Goal: Information Seeking & Learning: Understand process/instructions

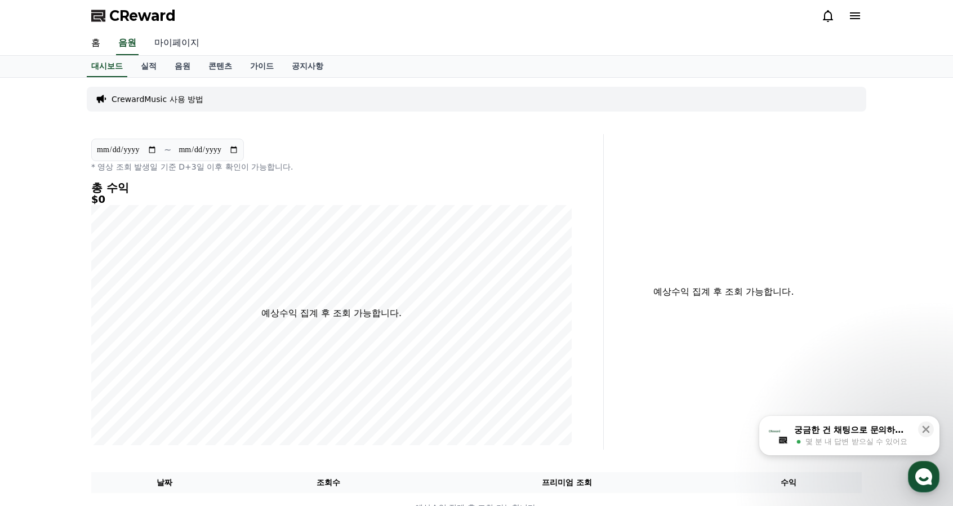
click at [171, 43] on link "마이페이지" at bounding box center [176, 44] width 63 height 24
select select "**********"
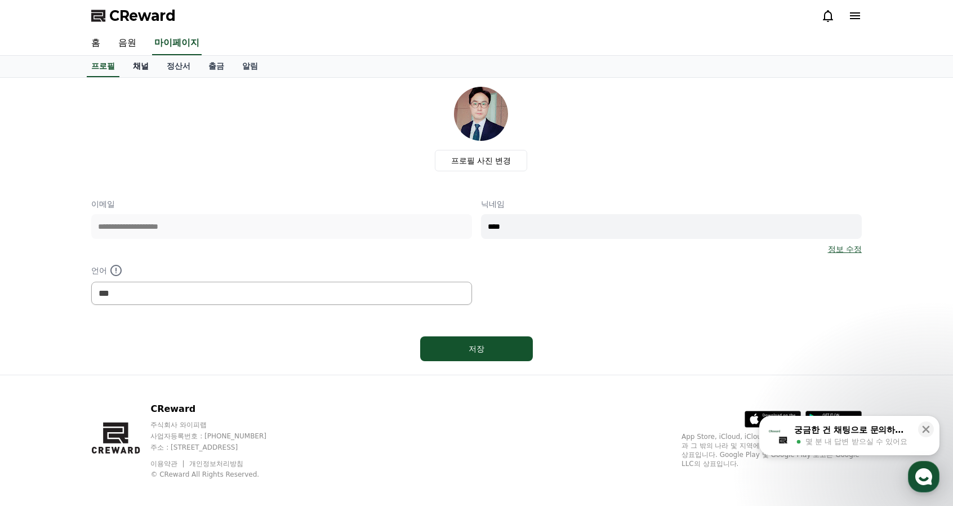
click at [140, 72] on link "채널" at bounding box center [141, 66] width 34 height 21
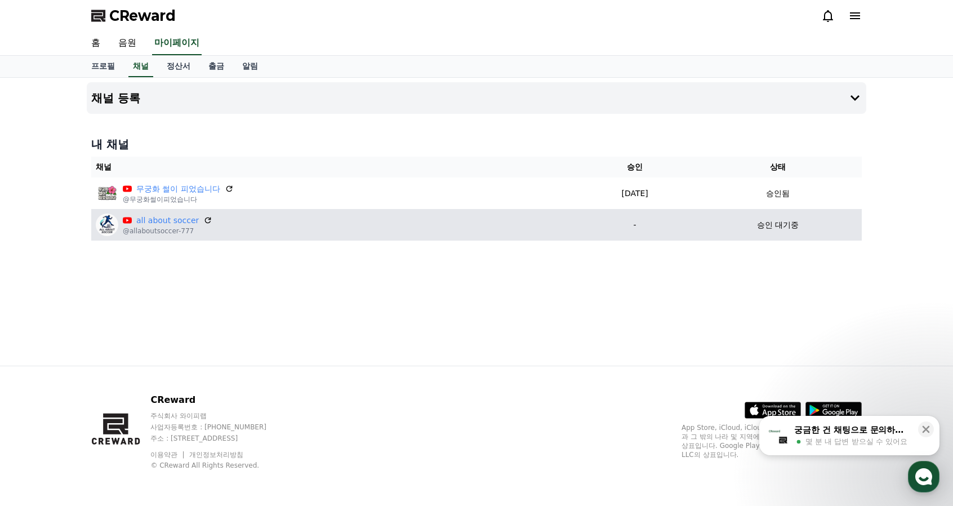
click at [456, 219] on div "all about soccer @allaboutsoccer-777" at bounding box center [334, 225] width 476 height 23
click at [171, 224] on link "all about soccer" at bounding box center [167, 221] width 63 height 12
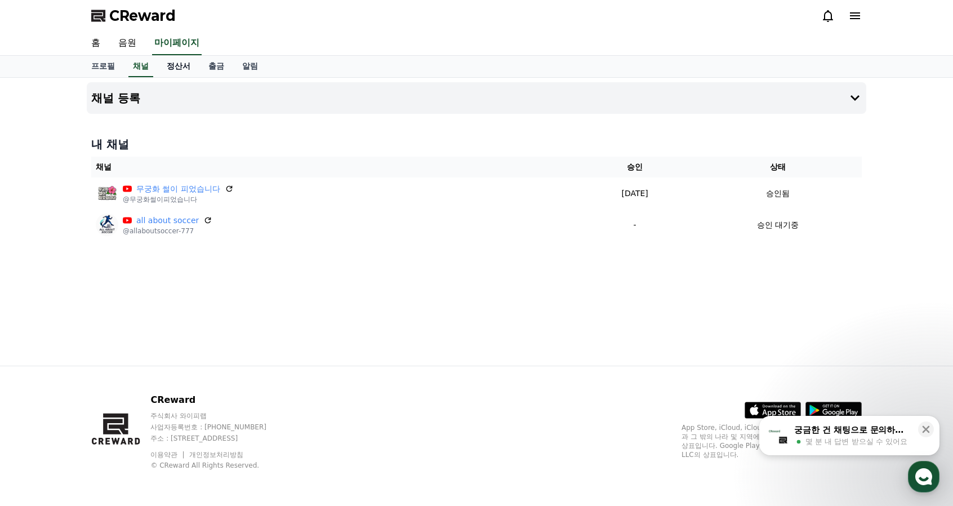
click at [187, 66] on link "정산서" at bounding box center [179, 66] width 42 height 21
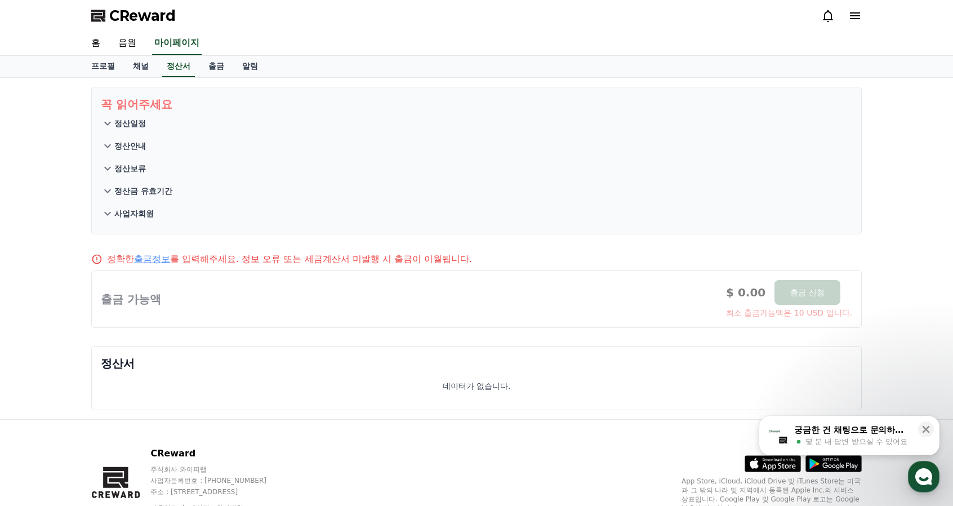
click at [134, 126] on p "정산일정" at bounding box center [130, 123] width 32 height 11
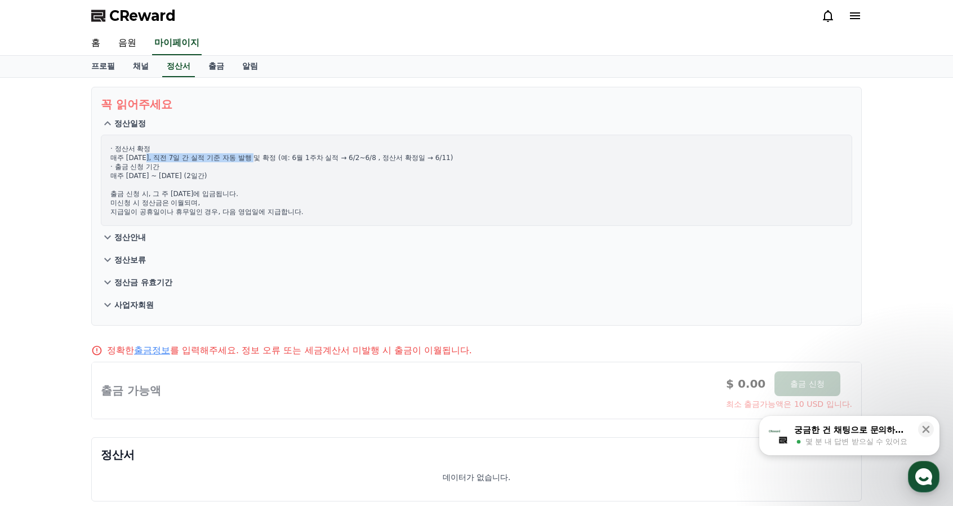
drag, startPoint x: 150, startPoint y: 156, endPoint x: 269, endPoint y: 157, distance: 118.9
click at [269, 157] on p "· 정산서 확정 매주 [DATE], 직전 7일 간 실적 기준 자동 발행 및 확정 (예: 6월 1주차 실적 → 6/2~6/8 , 정산서 확정일 …" at bounding box center [476, 180] width 732 height 72
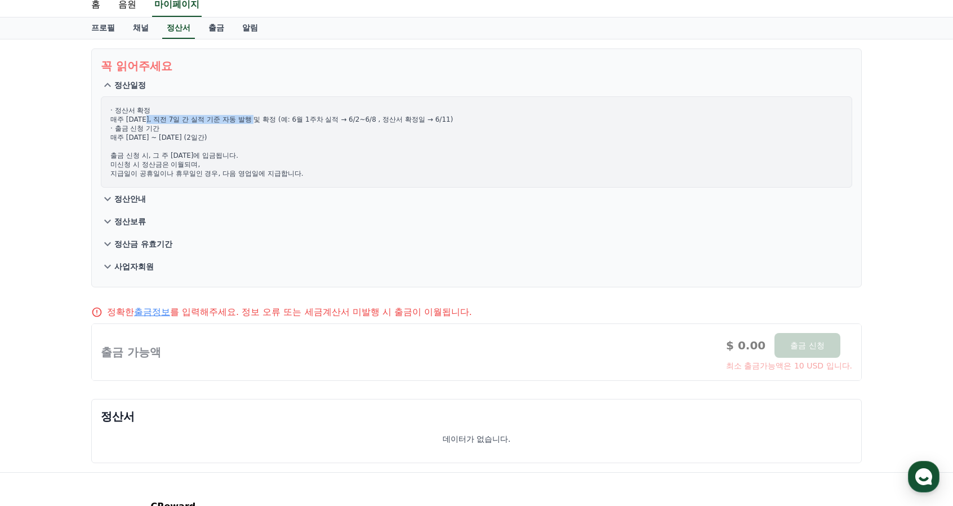
scroll to position [56, 0]
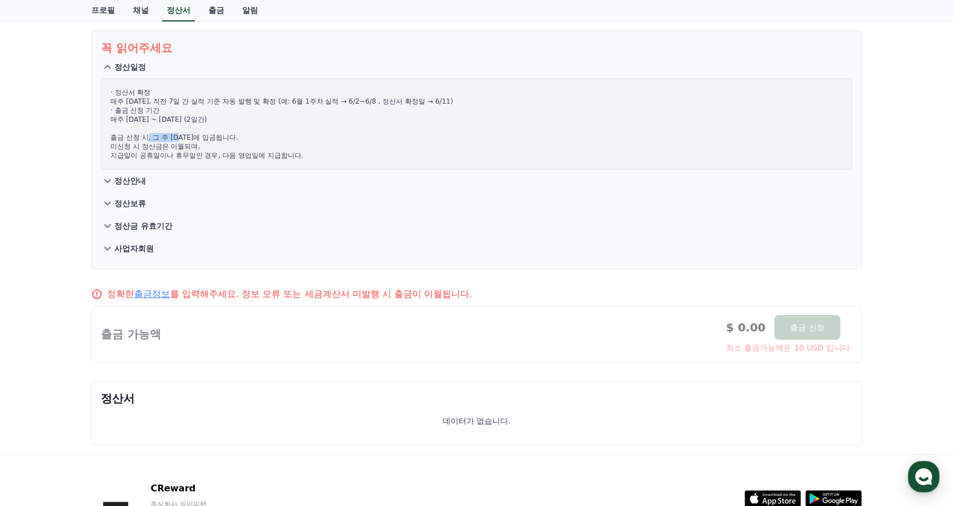
drag, startPoint x: 145, startPoint y: 136, endPoint x: 181, endPoint y: 140, distance: 36.2
click at [181, 140] on p "· 정산서 확정 매주 [DATE], 직전 7일 간 실적 기준 자동 발행 및 확정 (예: 6월 1주차 실적 → 6/2~6/8 , 정산서 확정일 …" at bounding box center [476, 124] width 732 height 72
drag, startPoint x: 166, startPoint y: 149, endPoint x: 196, endPoint y: 148, distance: 29.9
click at [195, 148] on p "· 정산서 확정 매주 [DATE], 직전 7일 간 실적 기준 자동 발행 및 확정 (예: 6월 1주차 실적 → 6/2~6/8 , 정산서 확정일 …" at bounding box center [476, 124] width 732 height 72
click at [234, 151] on p "· 정산서 확정 매주 [DATE], 직전 7일 간 실적 기준 자동 발행 및 확정 (예: 6월 1주차 실적 → 6/2~6/8 , 정산서 확정일 …" at bounding box center [476, 124] width 732 height 72
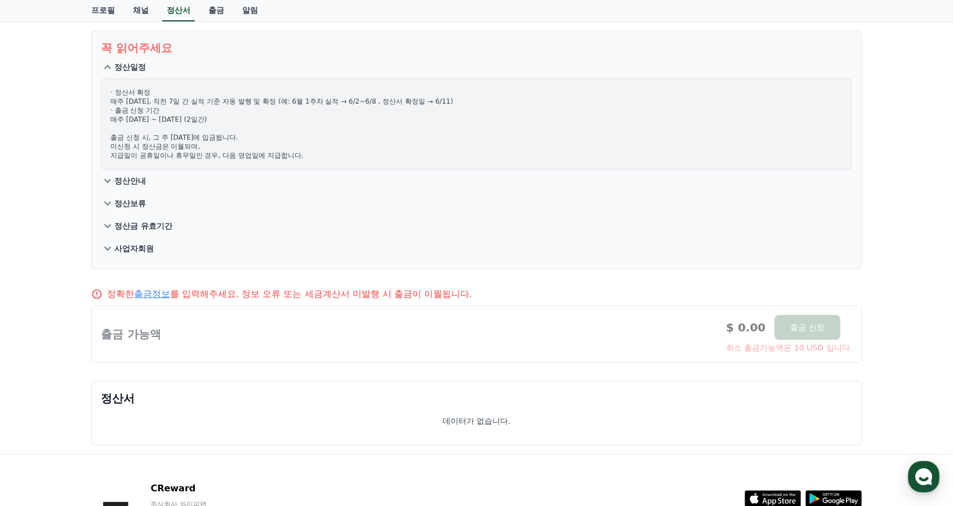
click at [144, 181] on p "정산안내" at bounding box center [130, 180] width 32 height 11
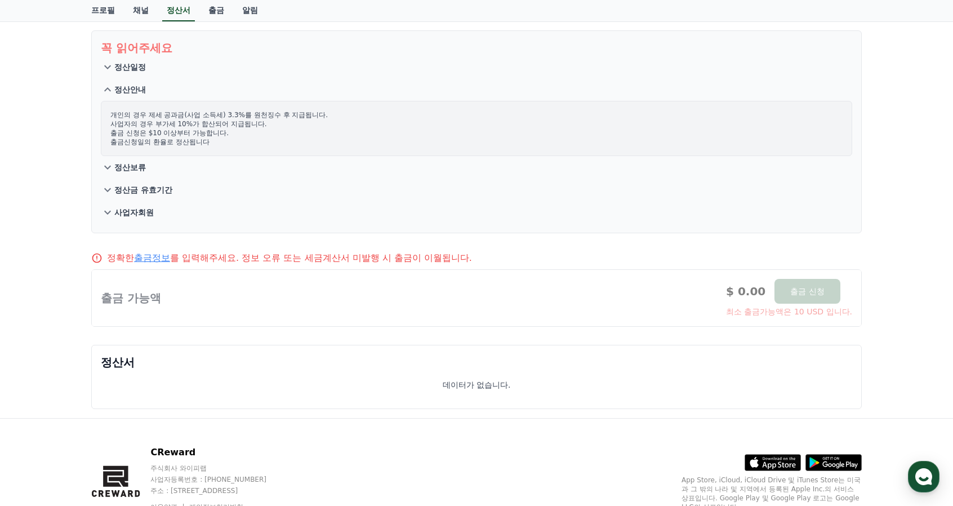
drag, startPoint x: 136, startPoint y: 117, endPoint x: 198, endPoint y: 140, distance: 66.1
click at [194, 137] on p "개인의 경우 제세 공과금(사업 소득세) 3.3%를 원천징수 후 지급됩니다. 사업자의 경우 부가세 10%가 합산되어 지급됩니다. 출금 신청은 $…" at bounding box center [476, 128] width 732 height 36
click at [273, 134] on p "개인의 경우 제세 공과금(사업 소득세) 3.3%를 원천징수 후 지급됩니다. 사업자의 경우 부가세 10%가 합산되어 지급됩니다. 출금 신청은 $…" at bounding box center [476, 128] width 732 height 36
click at [144, 171] on p "정산보류" at bounding box center [130, 167] width 32 height 11
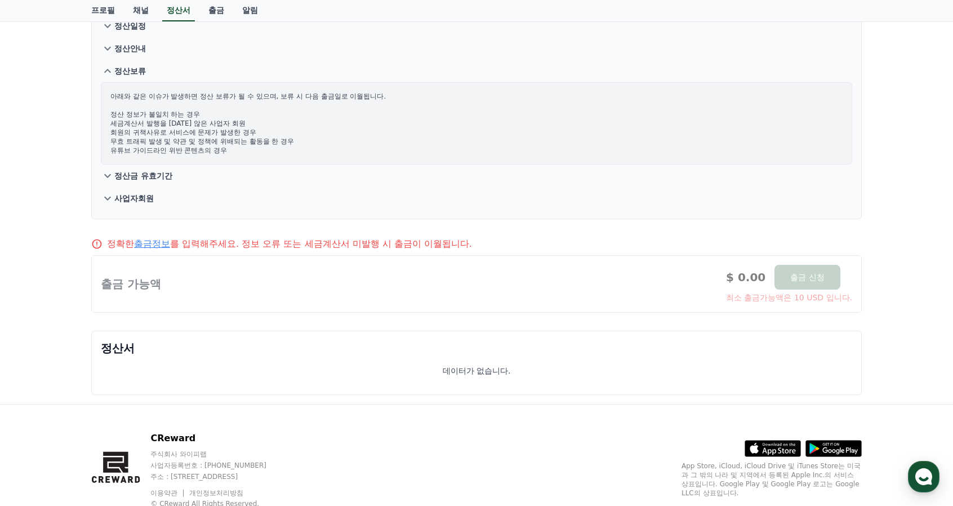
scroll to position [113, 0]
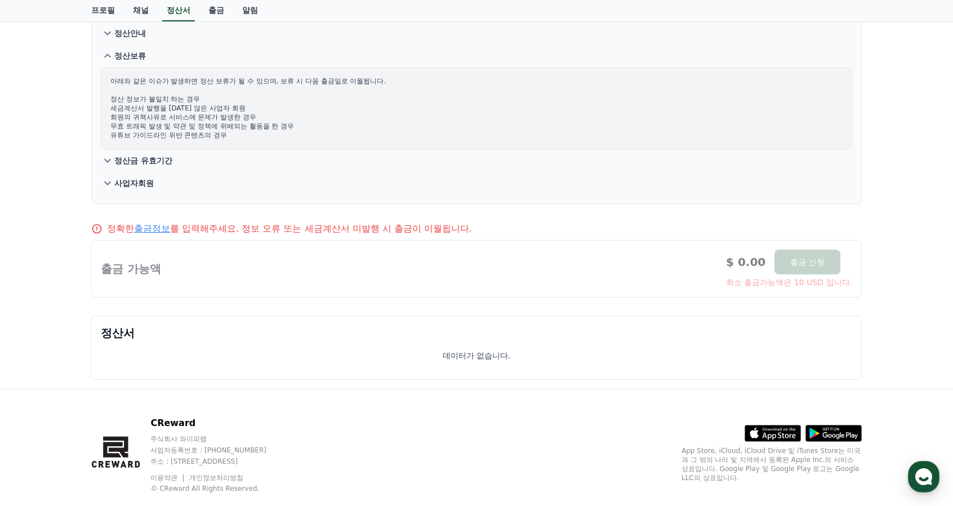
click at [146, 177] on p "사업자회원" at bounding box center [133, 182] width 39 height 11
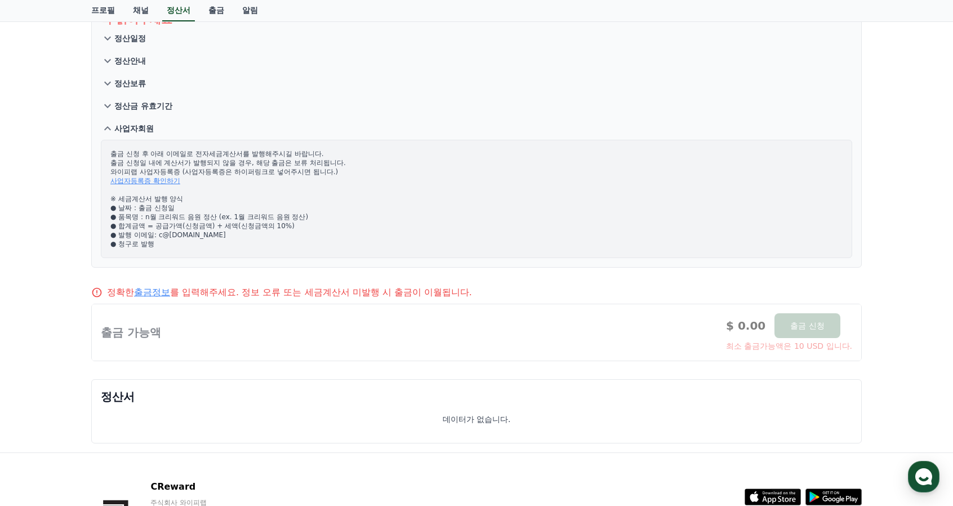
scroll to position [0, 0]
